Goal: Task Accomplishment & Management: Manage account settings

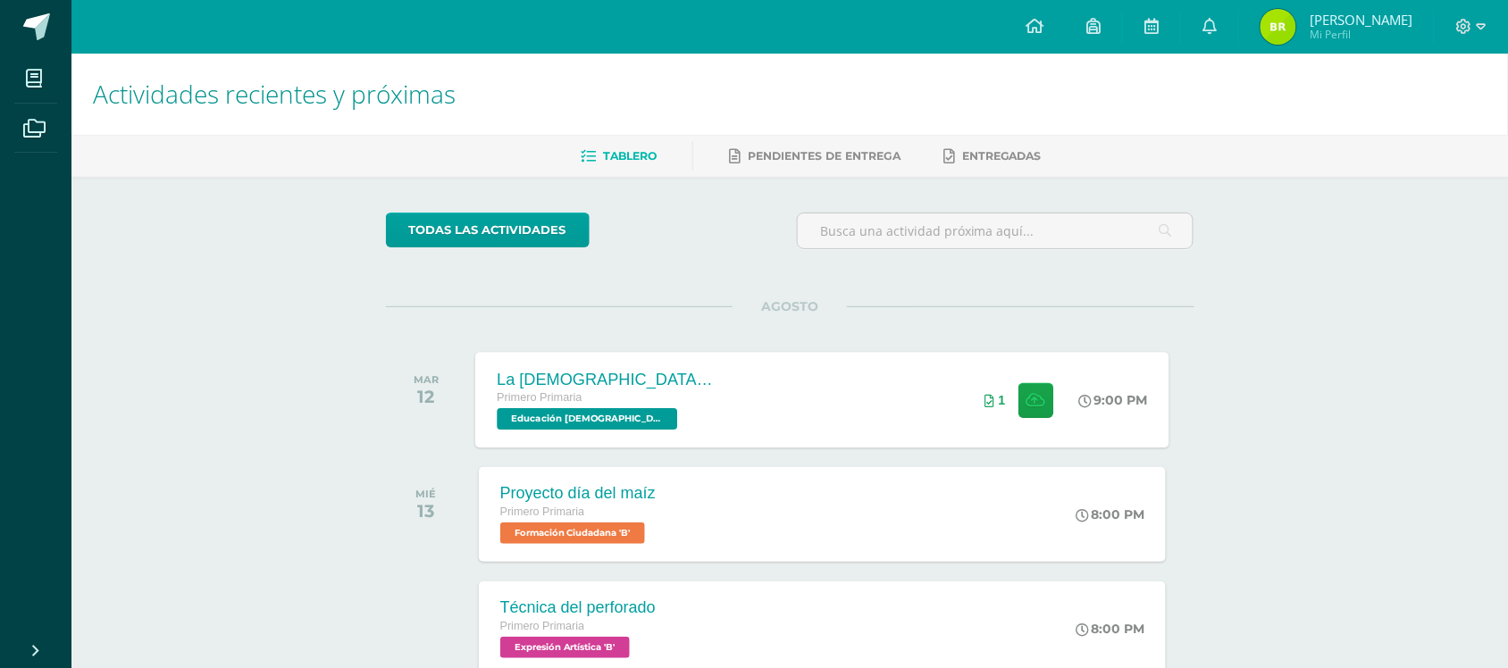
click at [797, 434] on div "La [DEMOGRAPHIC_DATA] es la palabra de DIosss Primero Primaria Educación [DEMOG…" at bounding box center [822, 400] width 694 height 96
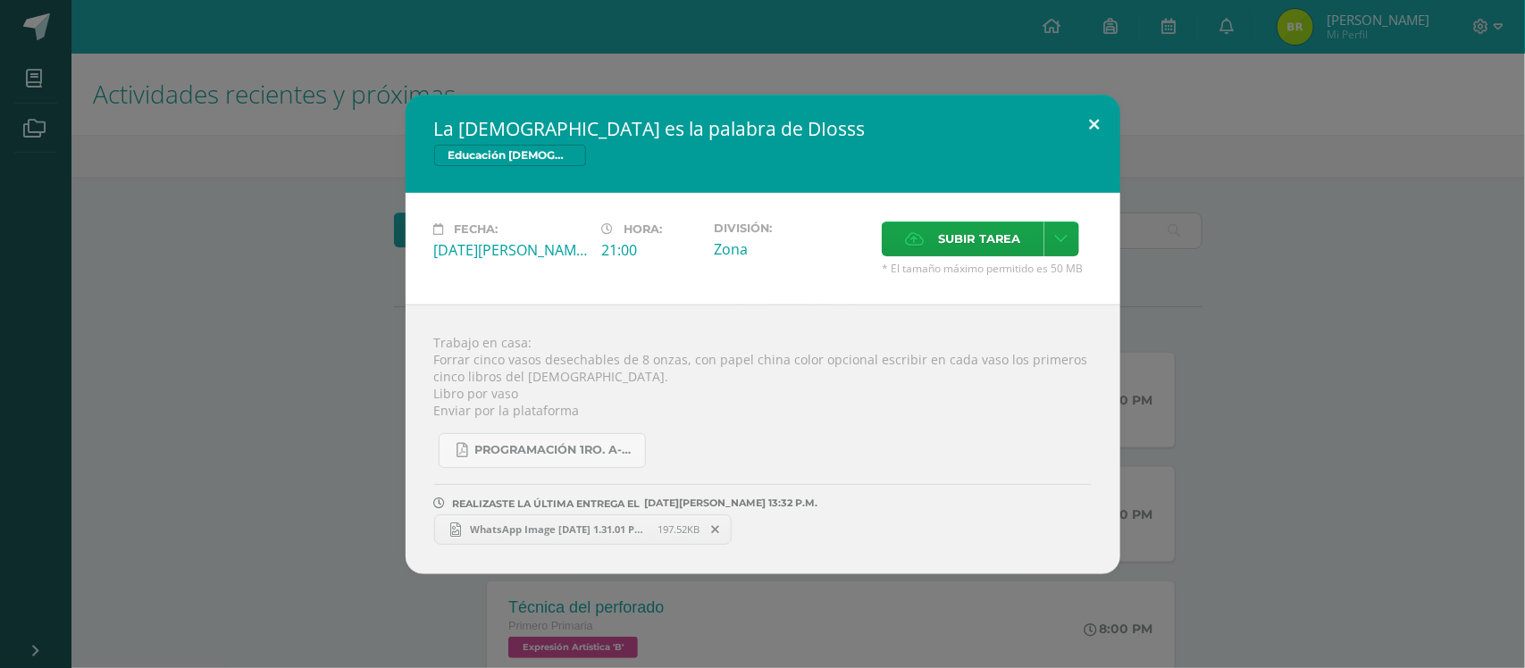
click at [1097, 121] on button at bounding box center [1094, 125] width 51 height 61
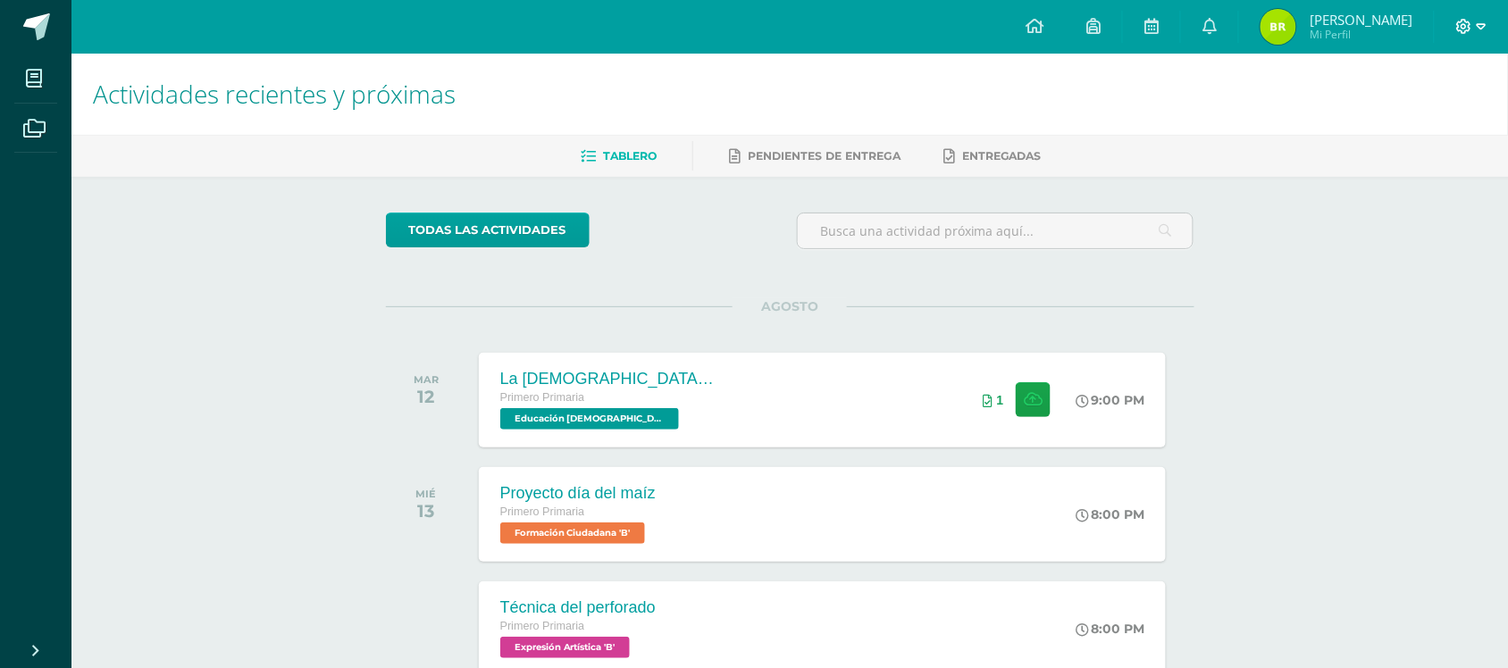
click at [1477, 20] on icon at bounding box center [1482, 27] width 10 height 16
click at [1392, 131] on link "Cerrar sesión" at bounding box center [1415, 122] width 141 height 26
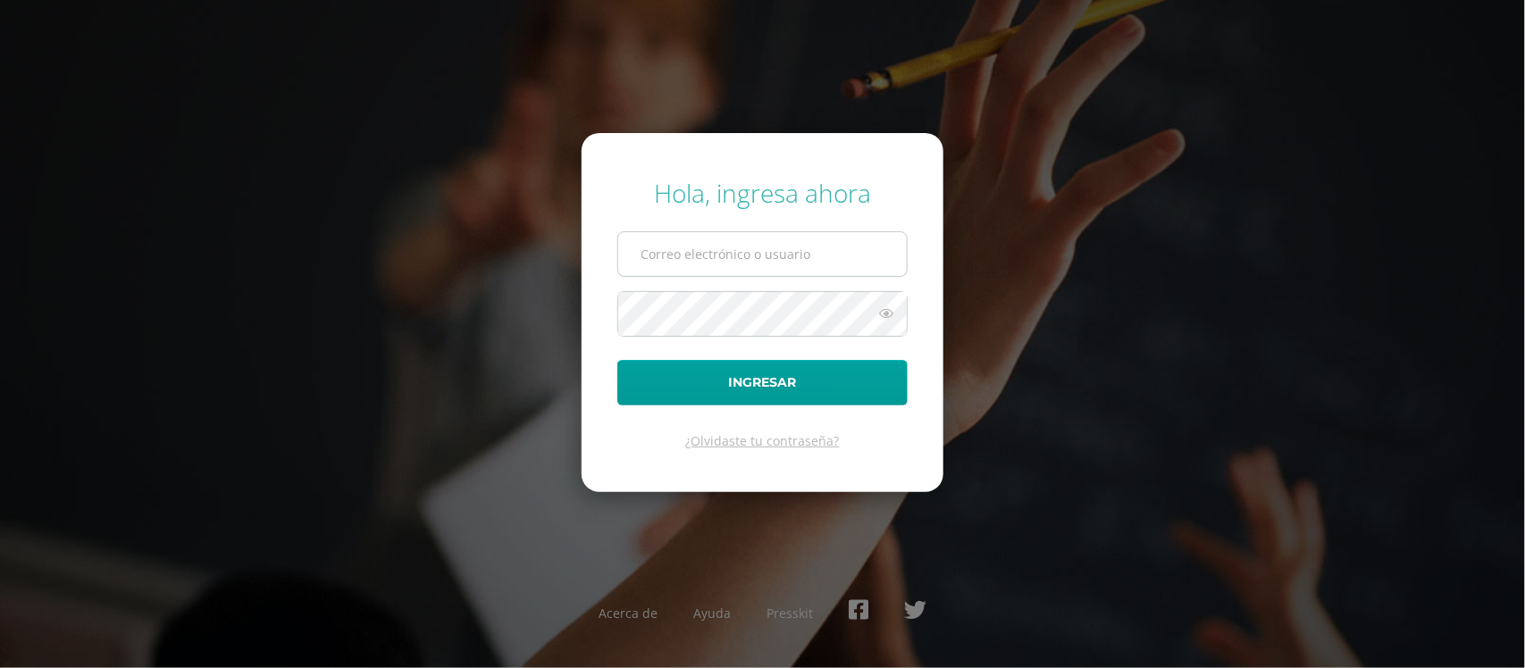
click at [728, 238] on input "text" at bounding box center [762, 254] width 289 height 44
type input "591@laestrella.edu.gt"
click at [617, 360] on button "Ingresar" at bounding box center [762, 383] width 290 height 46
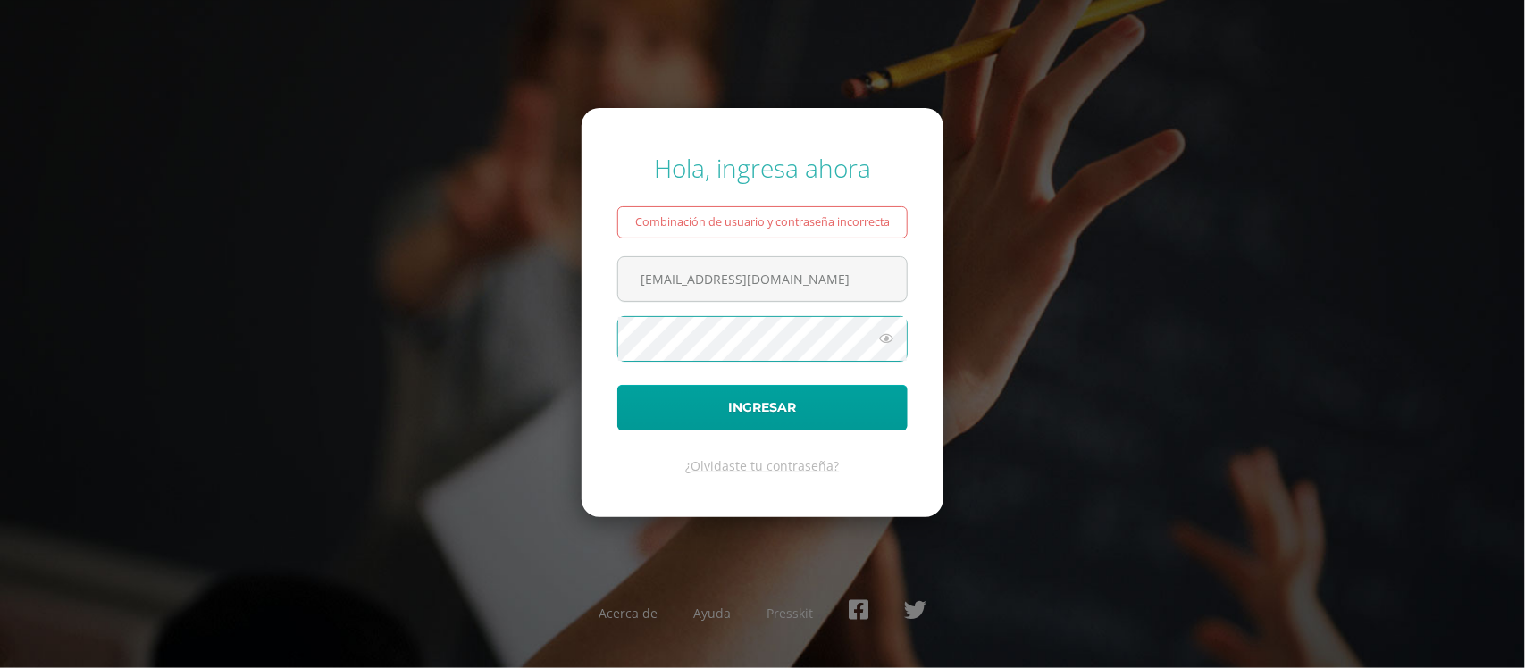
click at [617, 385] on button "Ingresar" at bounding box center [762, 408] width 290 height 46
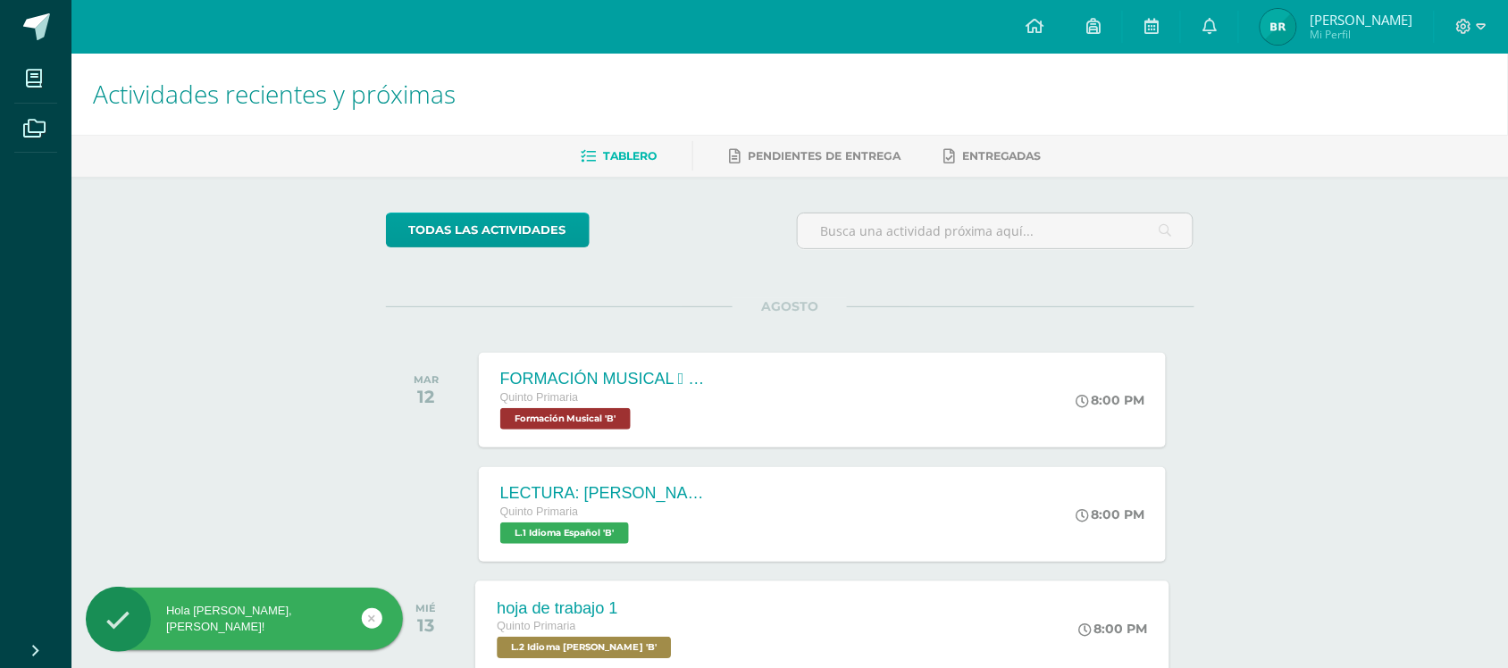
click at [691, 608] on div "hoja de trabajo 1 Quinto Primaria L.2 Idioma [PERSON_NAME] 'B'" at bounding box center [586, 629] width 222 height 96
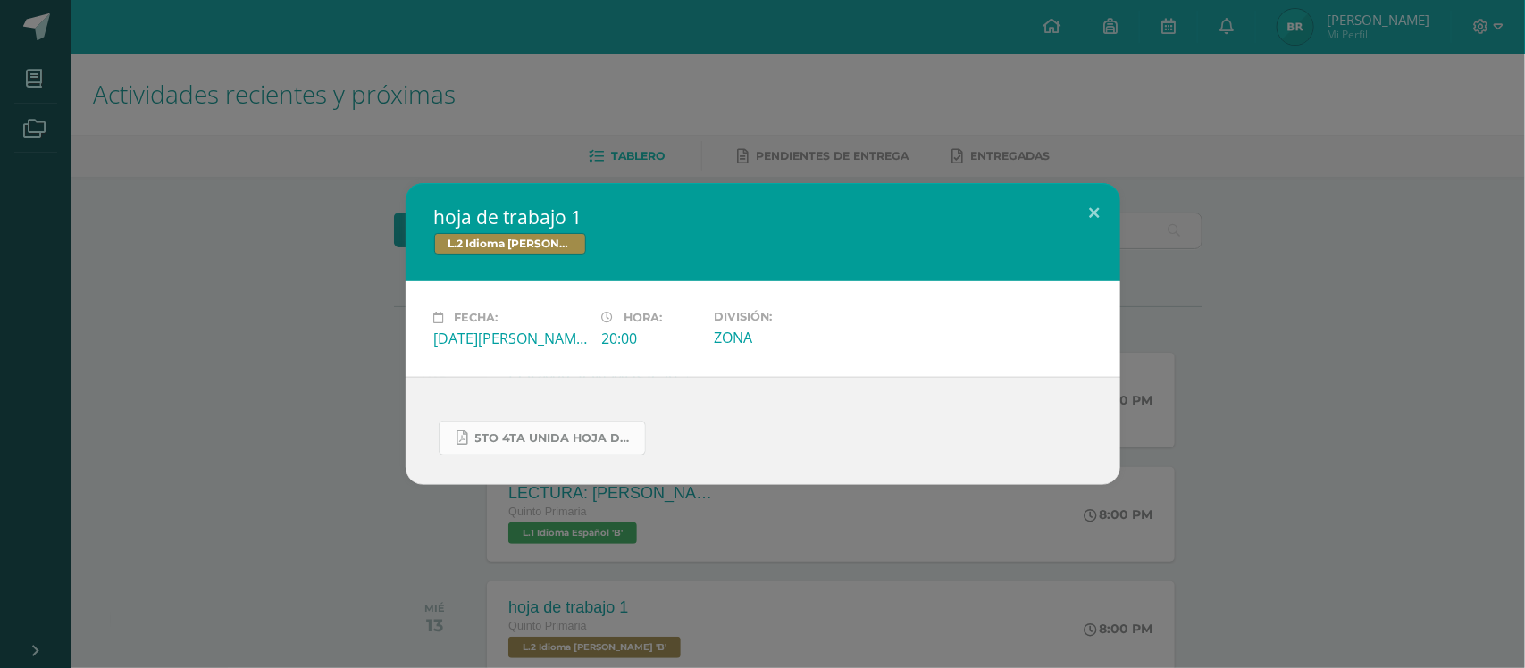
click at [594, 433] on span "5to 4ta unida hoja de trabajo kaqchikel.pdf" at bounding box center [555, 438] width 161 height 14
